Goal: Navigation & Orientation: Find specific page/section

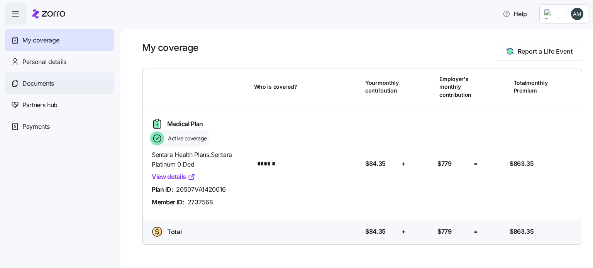
click at [48, 81] on span "Documents" at bounding box center [38, 84] width 32 height 10
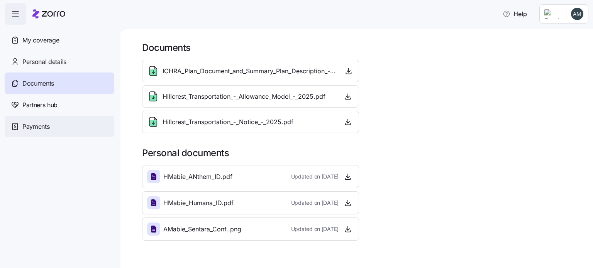
click at [43, 125] on span "Payments" at bounding box center [35, 127] width 27 height 10
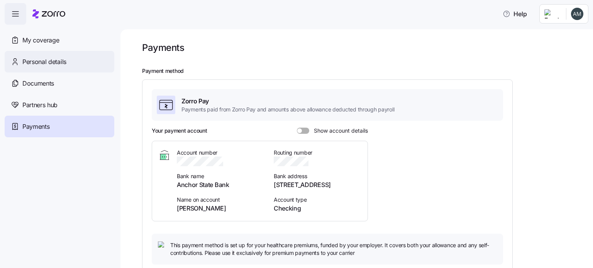
click at [41, 60] on span "Personal details" at bounding box center [44, 62] width 44 height 10
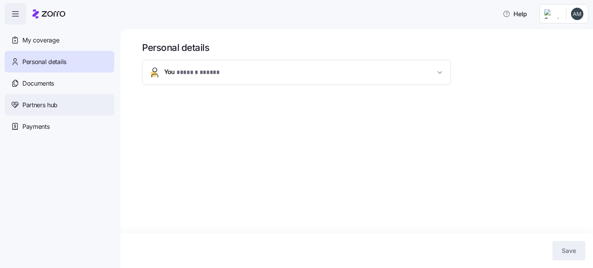
click at [39, 103] on span "Partners hub" at bounding box center [39, 105] width 35 height 10
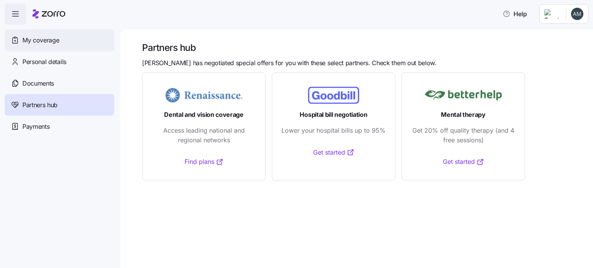
click at [56, 42] on span "My coverage" at bounding box center [40, 41] width 37 height 10
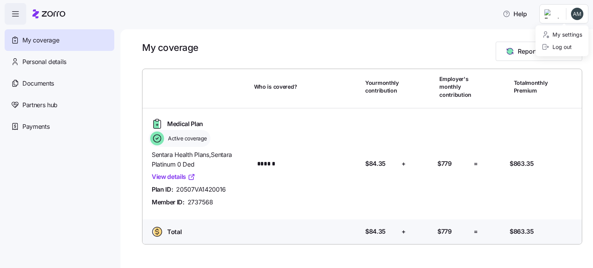
click at [575, 14] on html "Help My coverage Personal details Documents Partners hub Payments My coverage R…" at bounding box center [296, 132] width 593 height 264
click at [556, 47] on div "Log out" at bounding box center [557, 47] width 30 height 8
